Goal: Information Seeking & Learning: Stay updated

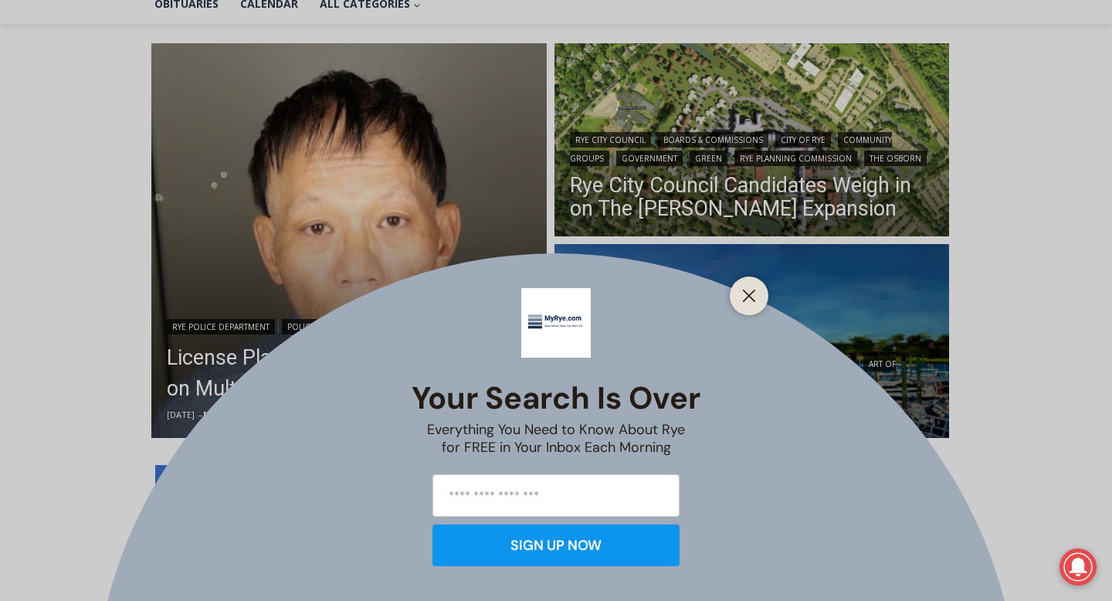
scroll to position [380, 0]
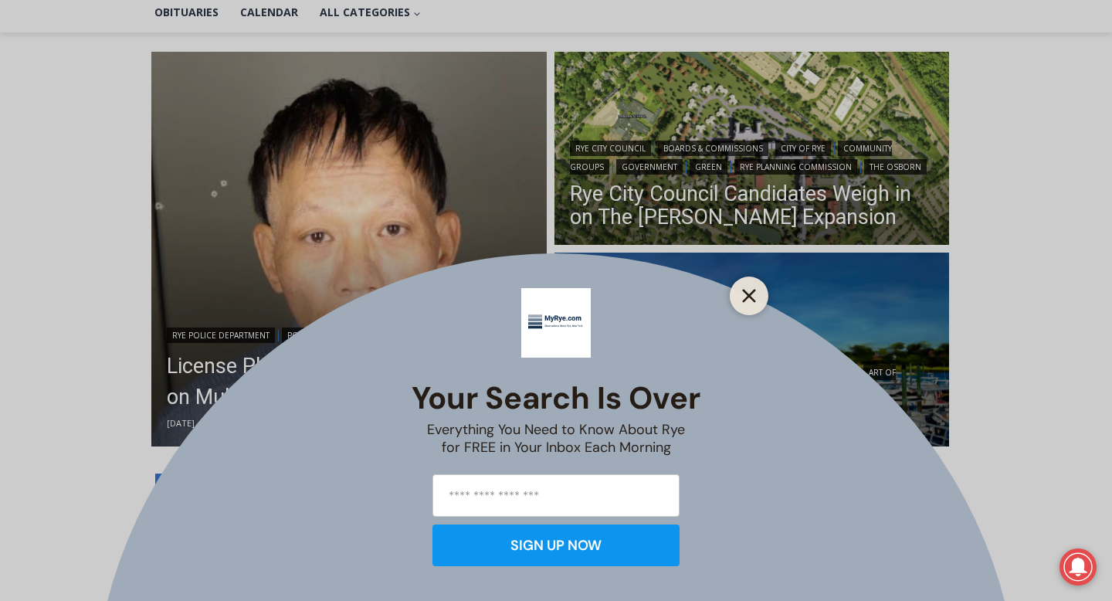
click at [753, 303] on button "Close" at bounding box center [749, 296] width 22 height 22
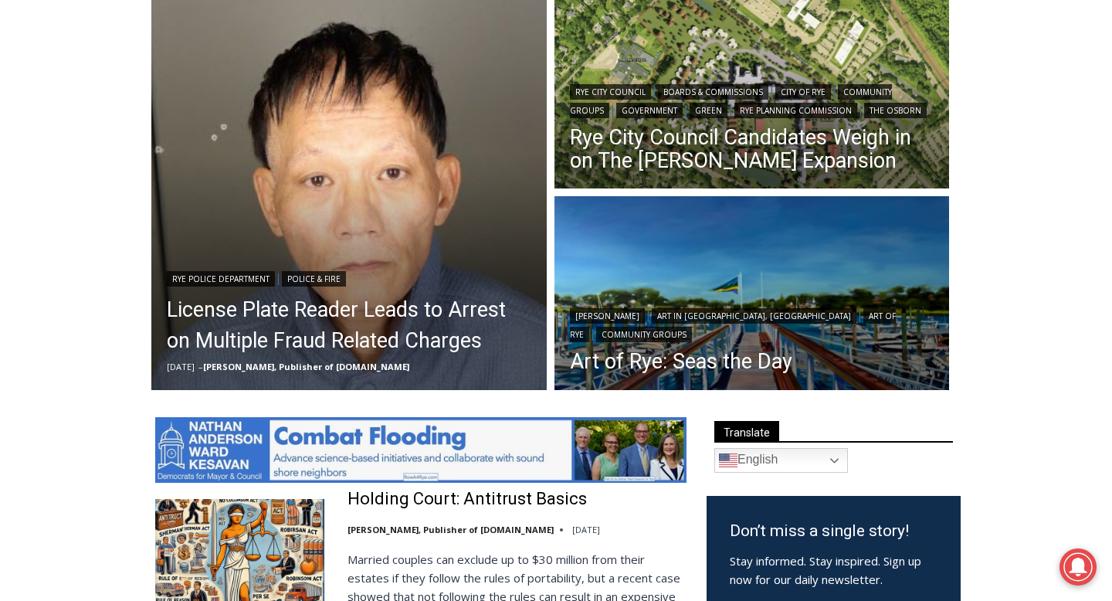
scroll to position [440, 0]
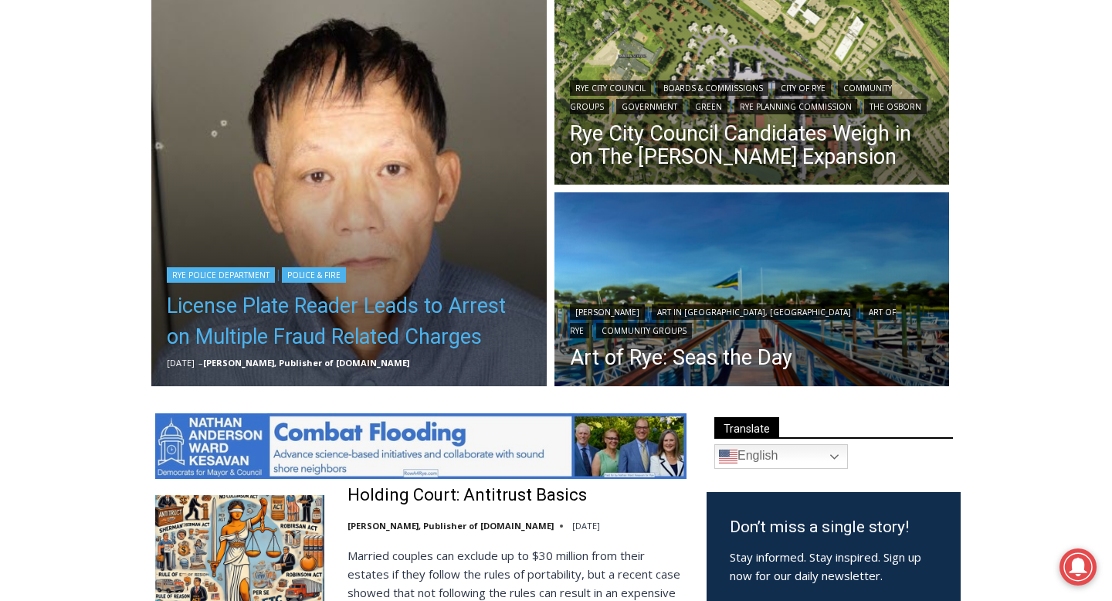
click at [301, 314] on link "License Plate Reader Leads to Arrest on Multiple Fraud Related Charges" at bounding box center [349, 321] width 364 height 62
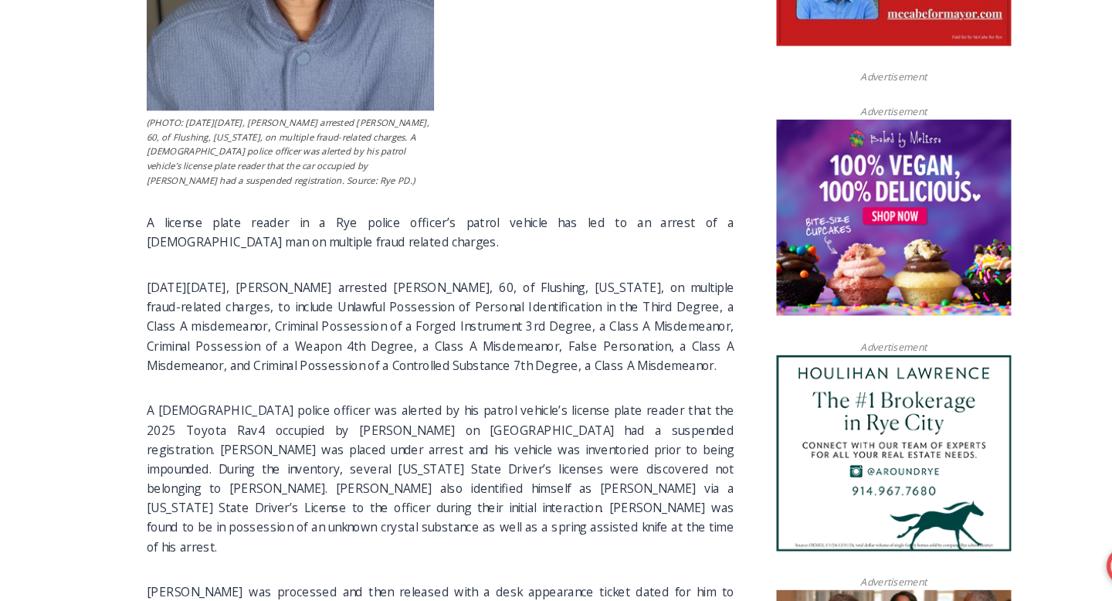
scroll to position [924, 0]
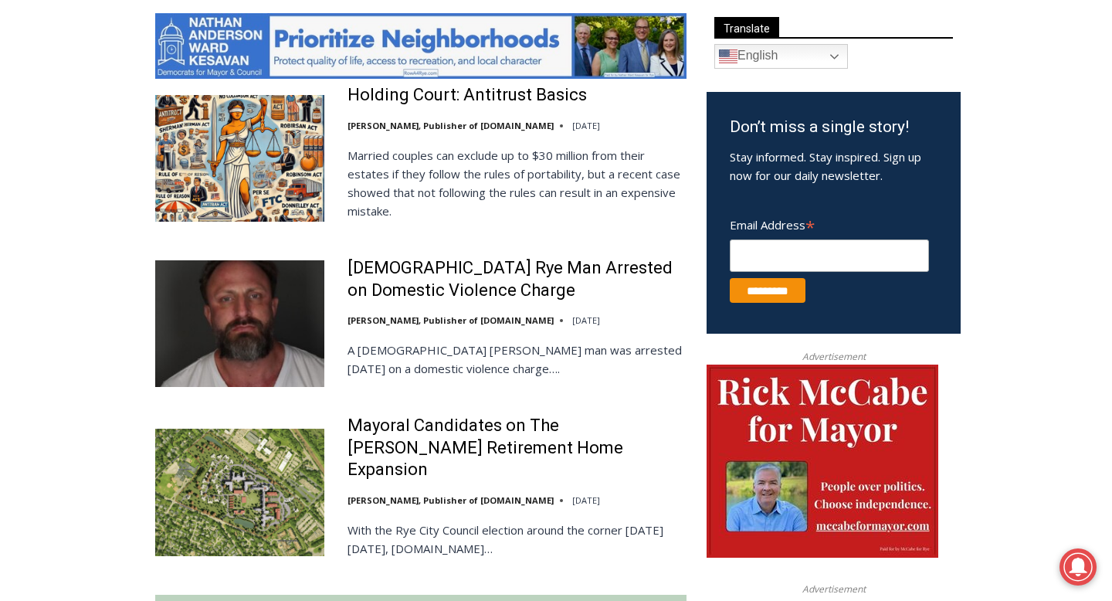
scroll to position [843, 0]
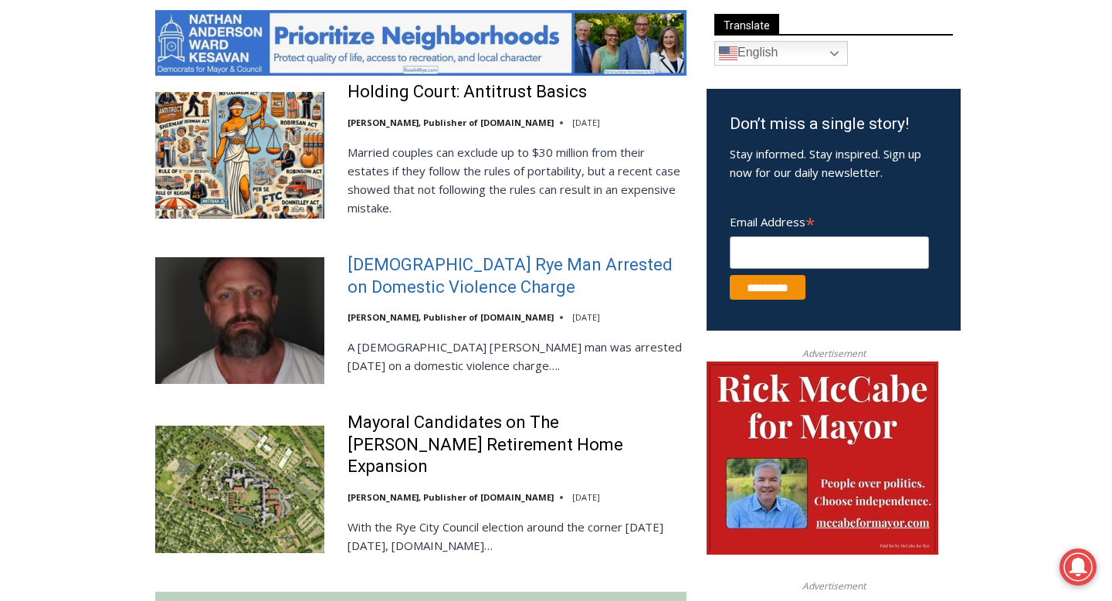
click at [442, 262] on link "[DEMOGRAPHIC_DATA] Rye Man Arrested on Domestic Violence Charge" at bounding box center [516, 276] width 339 height 44
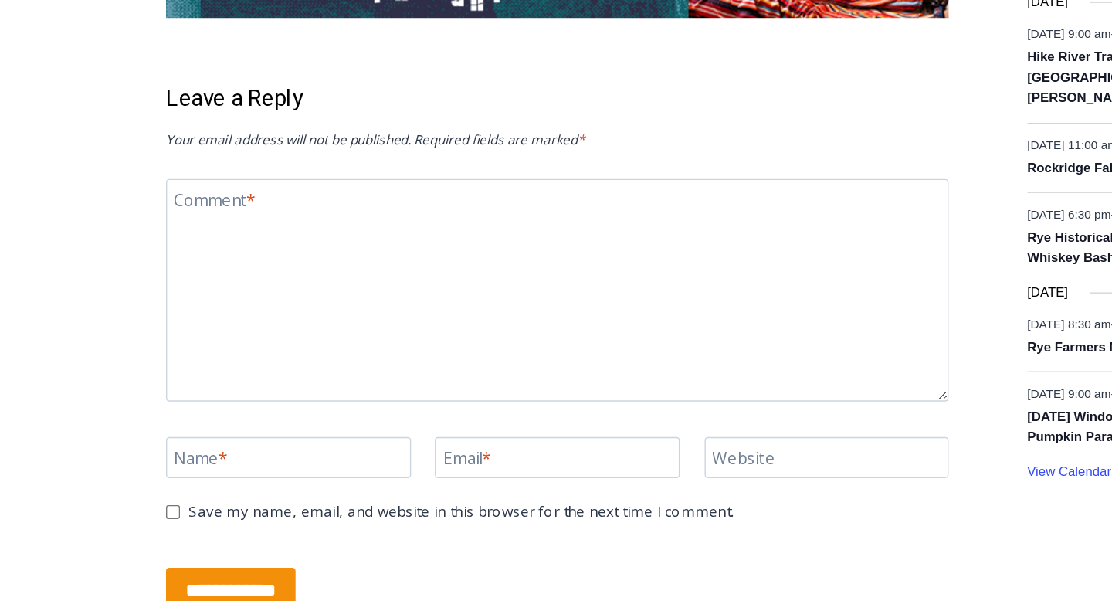
scroll to position [2188, 0]
